Goal: Information Seeking & Learning: Learn about a topic

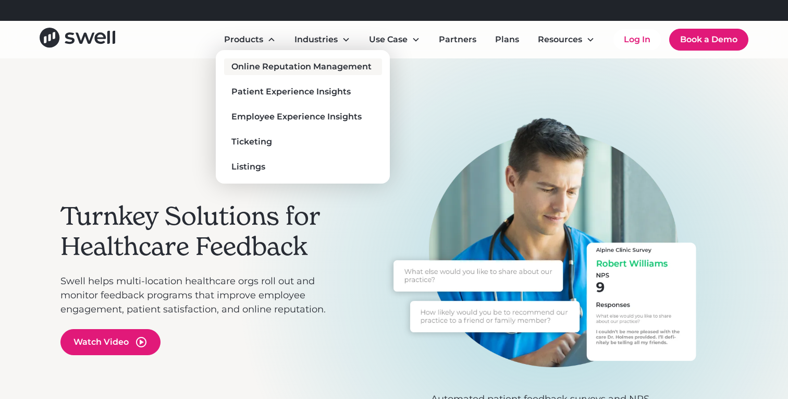
click at [253, 73] on link "Online Reputation Management" at bounding box center [302, 66] width 157 height 17
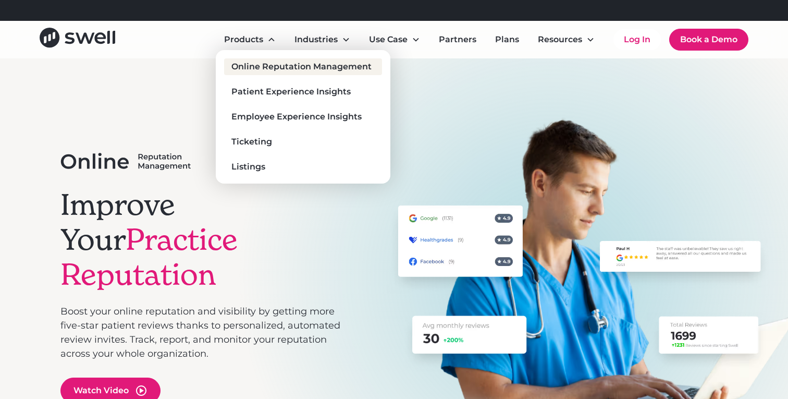
click at [258, 65] on div "Online Reputation Management" at bounding box center [301, 66] width 140 height 13
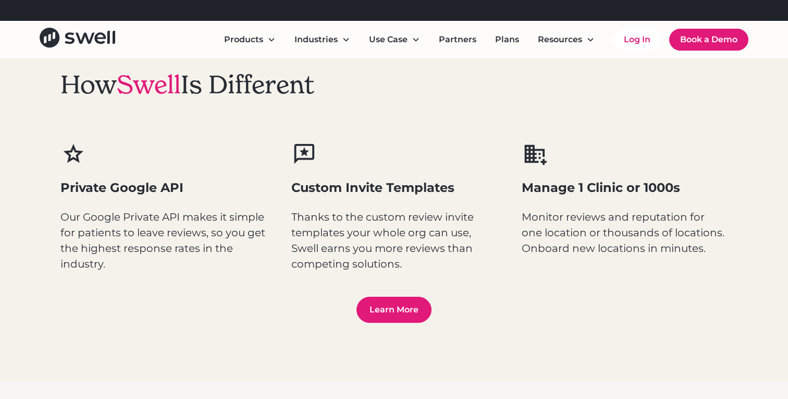
scroll to position [1356, 0]
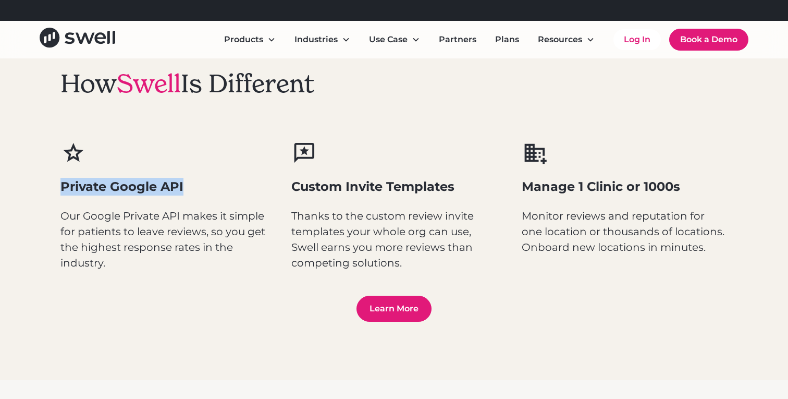
drag, startPoint x: 63, startPoint y: 188, endPoint x: 193, endPoint y: 187, distance: 130.8
click at [193, 187] on h3 "Private Google API" at bounding box center [163, 187] width 206 height 18
